Goal: Book appointment/travel/reservation

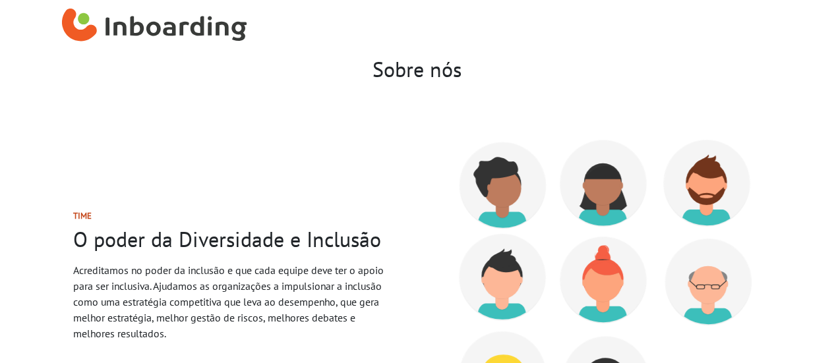
click at [126, 28] on img "Inboarding Home Page" at bounding box center [155, 29] width 186 height 40
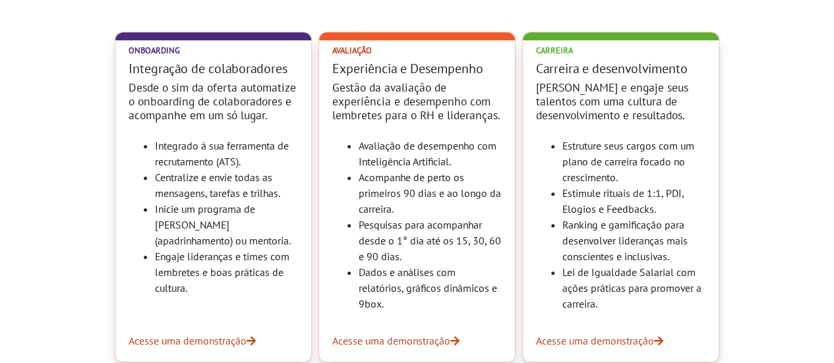
scroll to position [593, 0]
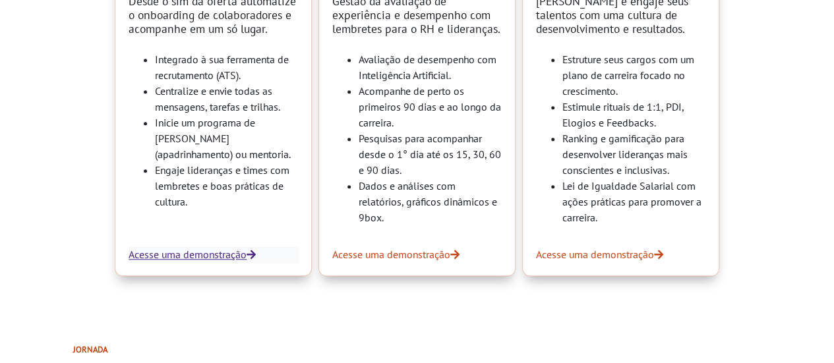
click at [204, 256] on link "Acesse uma demonstração" at bounding box center [213, 255] width 169 height 16
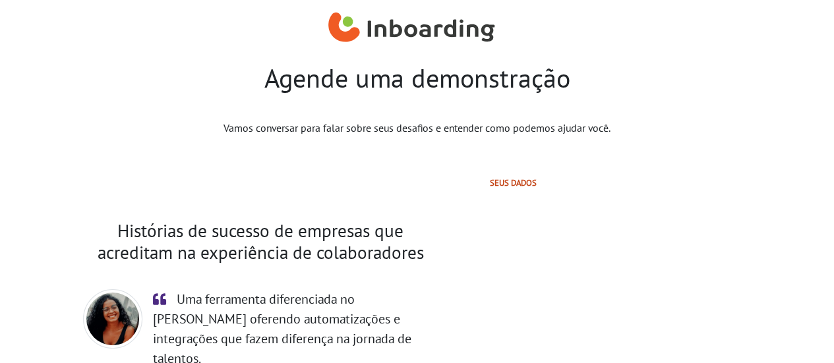
select select "BR"
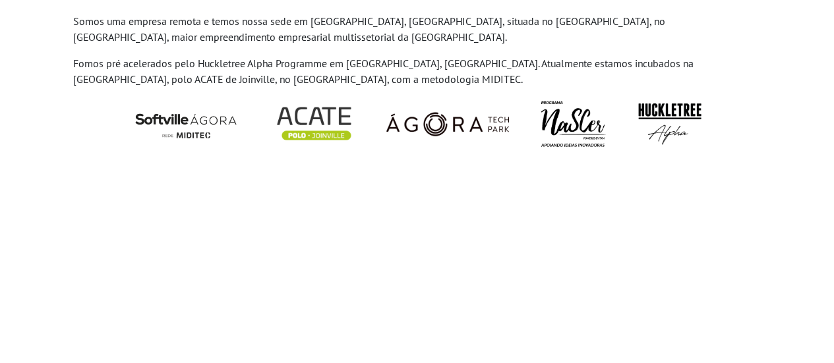
scroll to position [1516, 0]
